Goal: Task Accomplishment & Management: Complete application form

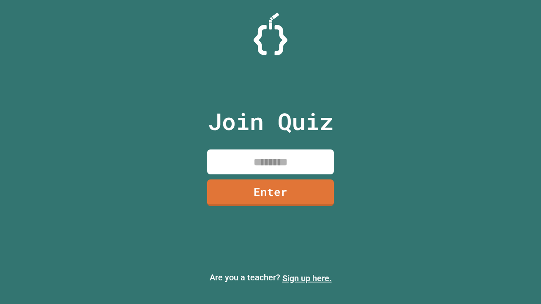
click at [307, 278] on link "Sign up here." at bounding box center [306, 278] width 49 height 10
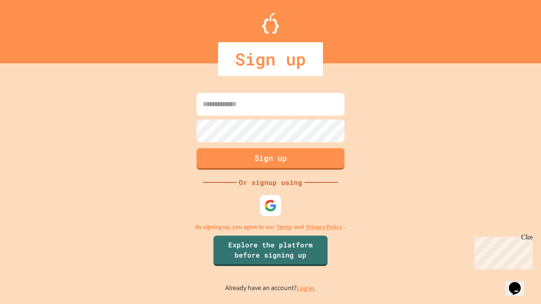
click at [307, 288] on link "Log in." at bounding box center [305, 288] width 19 height 9
